Goal: Go to known website: Go to known website

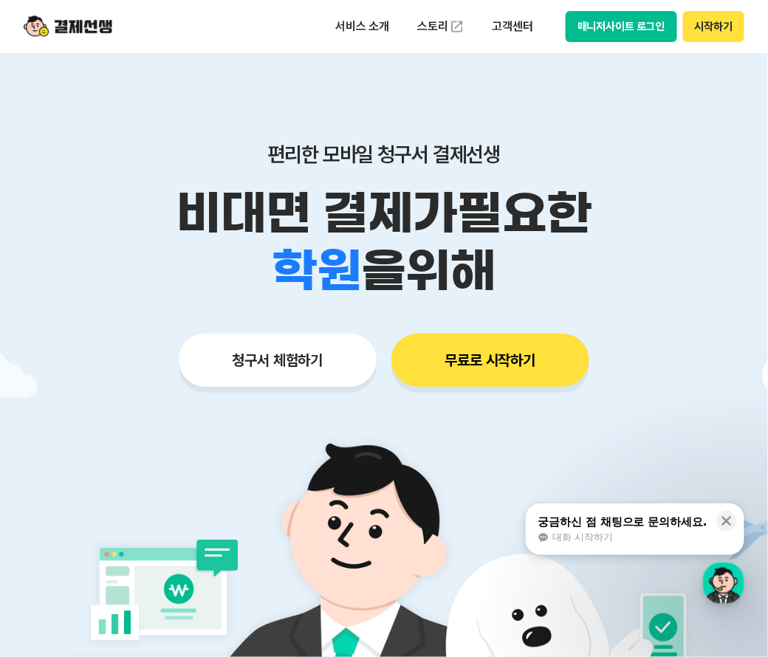
click at [625, 22] on button "매니저사이트 로그인" at bounding box center [622, 26] width 112 height 31
click at [636, 27] on button "매니저사이트 로그인" at bounding box center [622, 26] width 112 height 31
